Goal: Navigation & Orientation: Find specific page/section

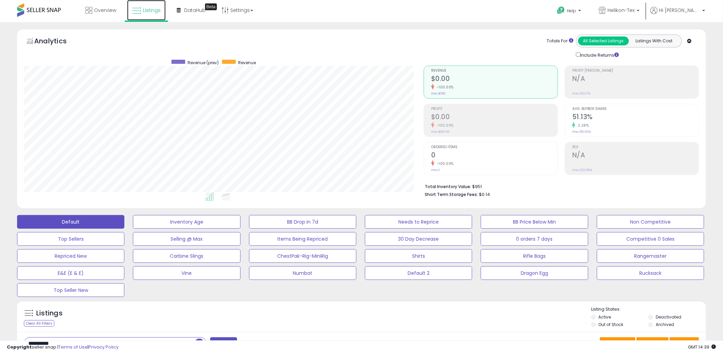
click at [145, 6] on link "Listings" at bounding box center [146, 10] width 39 height 20
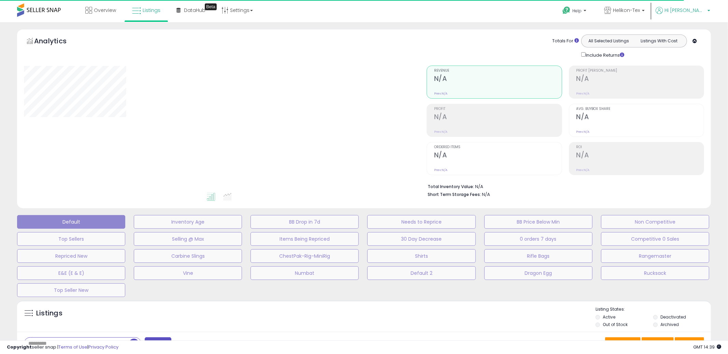
click at [698, 13] on span "Hi [PERSON_NAME]" at bounding box center [685, 10] width 41 height 7
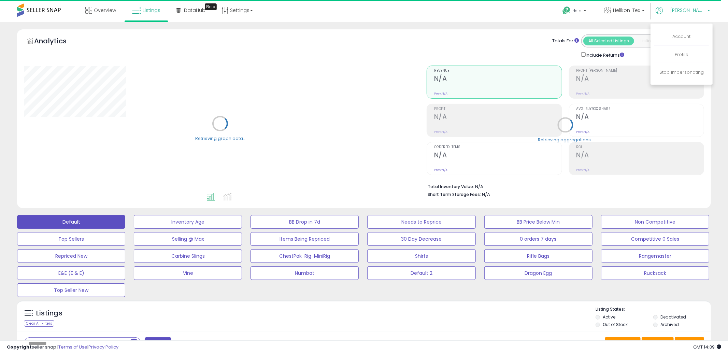
type input "*****"
click at [702, 13] on span "Hi [PERSON_NAME]" at bounding box center [685, 10] width 41 height 7
